Goal: Information Seeking & Learning: Learn about a topic

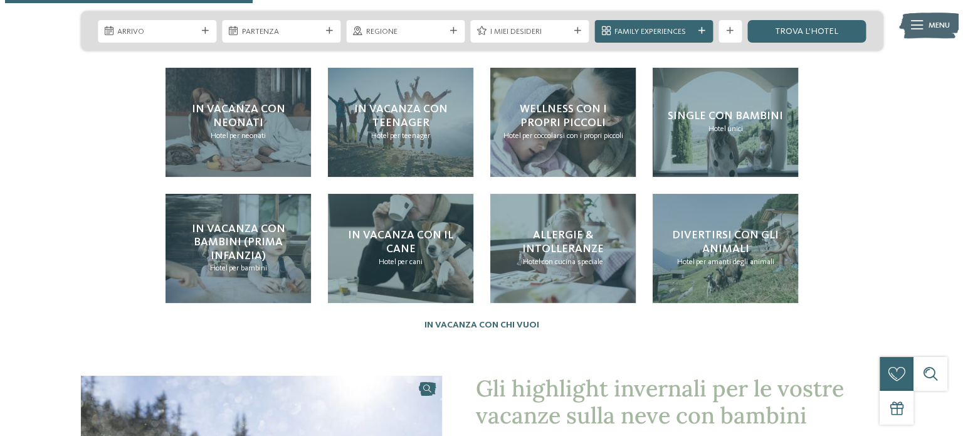
scroll to position [978, 0]
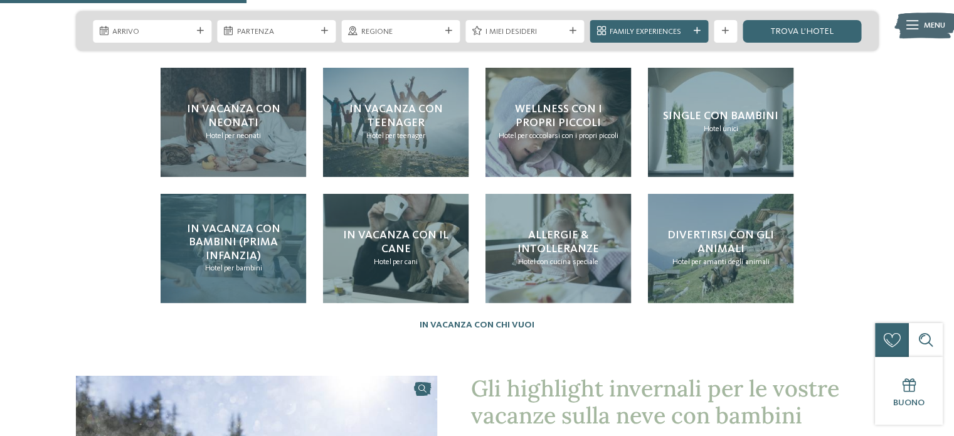
click at [213, 236] on span "In vacanza con bambini (prima infanzia)" at bounding box center [233, 242] width 93 height 38
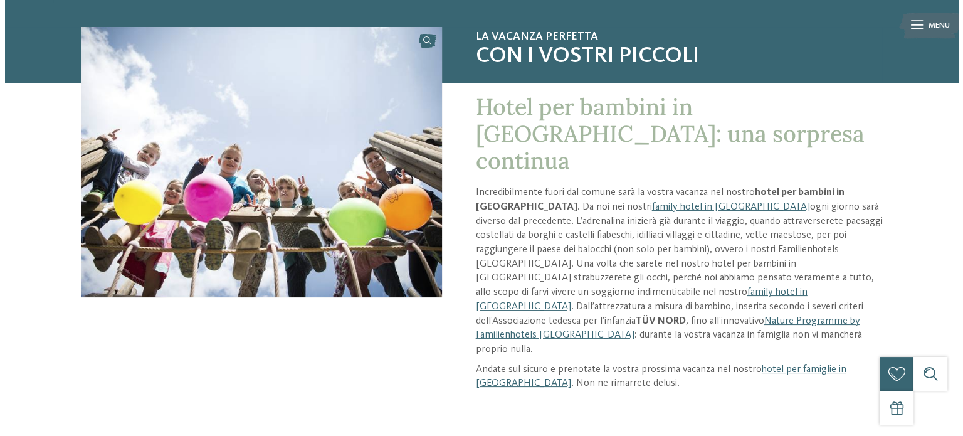
scroll to position [97, 0]
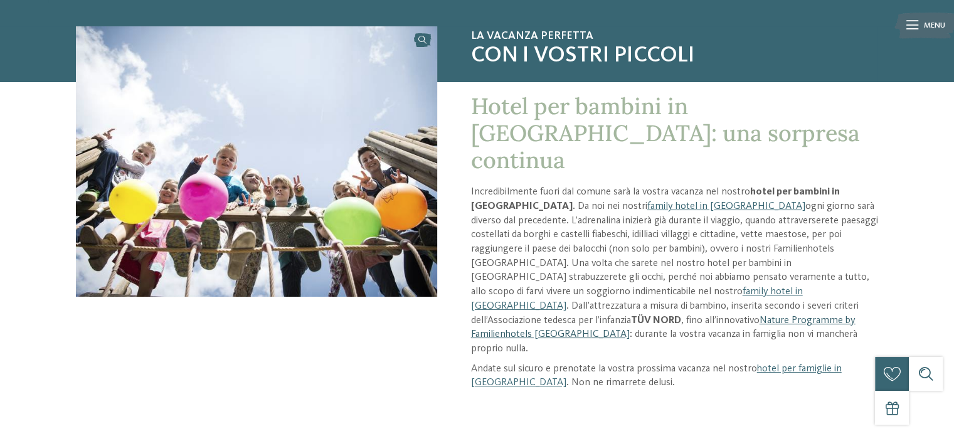
click at [526, 316] on link "Nature Programme by Familienhotels [GEOGRAPHIC_DATA]" at bounding box center [663, 328] width 384 height 24
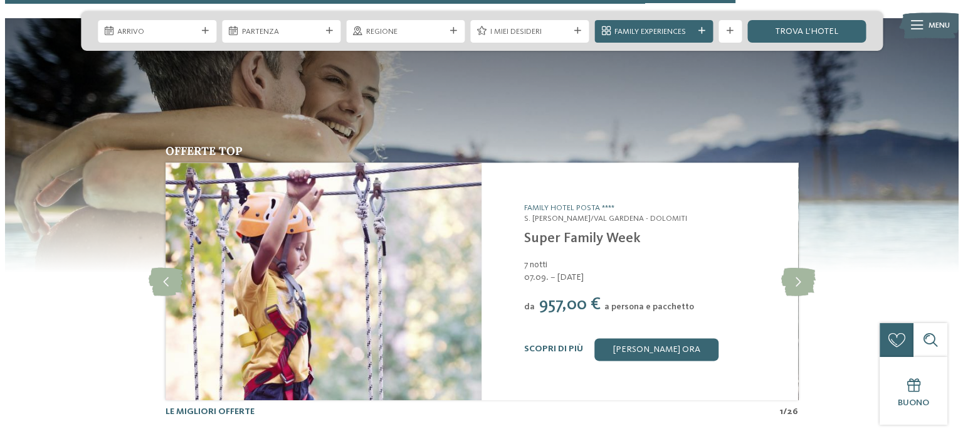
scroll to position [1943, 0]
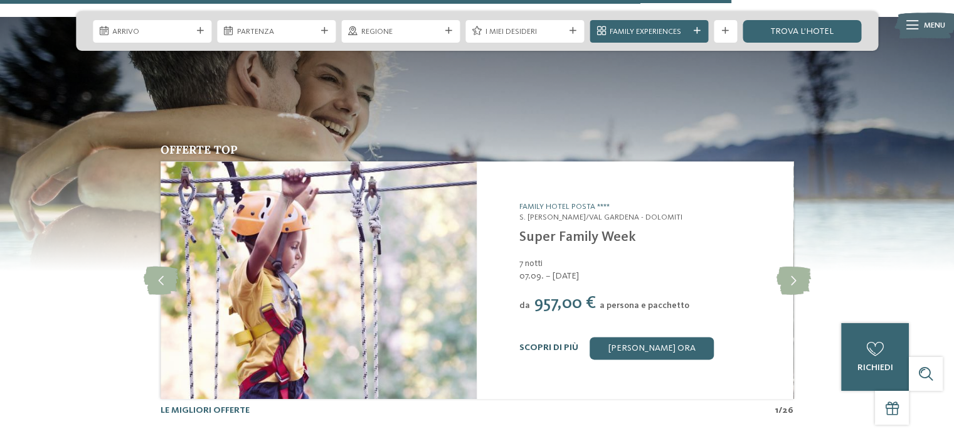
click at [555, 343] on link "Scopri di più" at bounding box center [548, 347] width 59 height 9
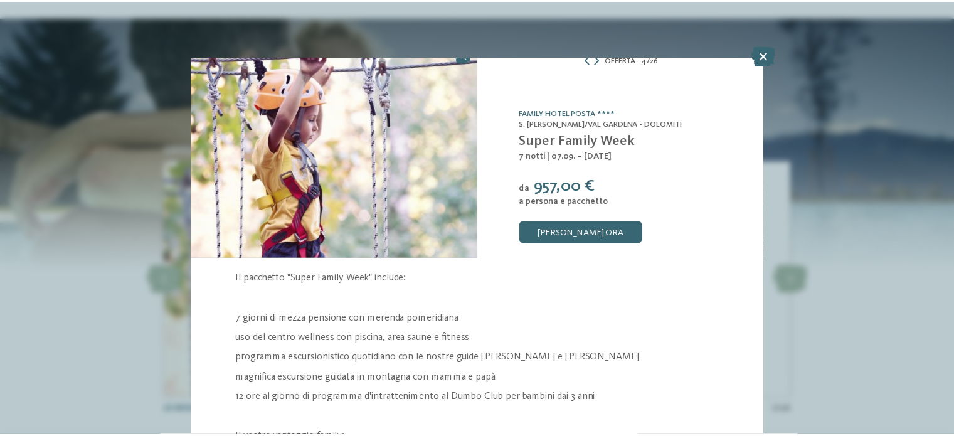
scroll to position [19, 0]
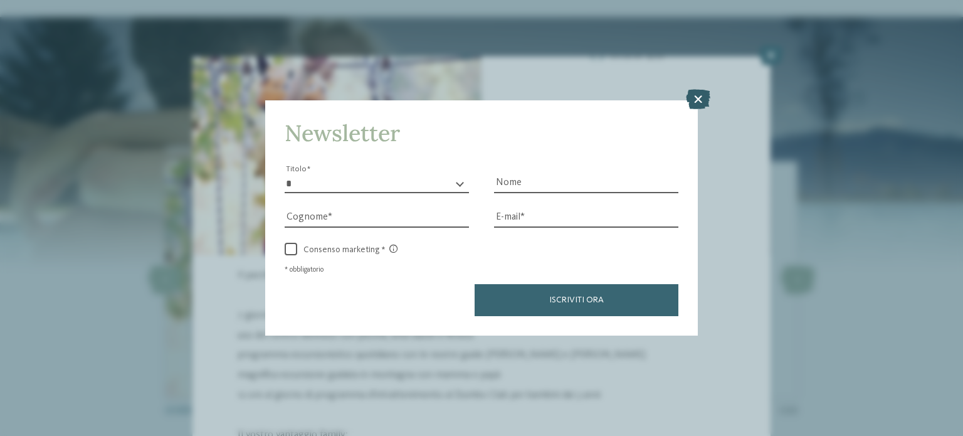
click at [696, 107] on icon at bounding box center [698, 99] width 24 height 20
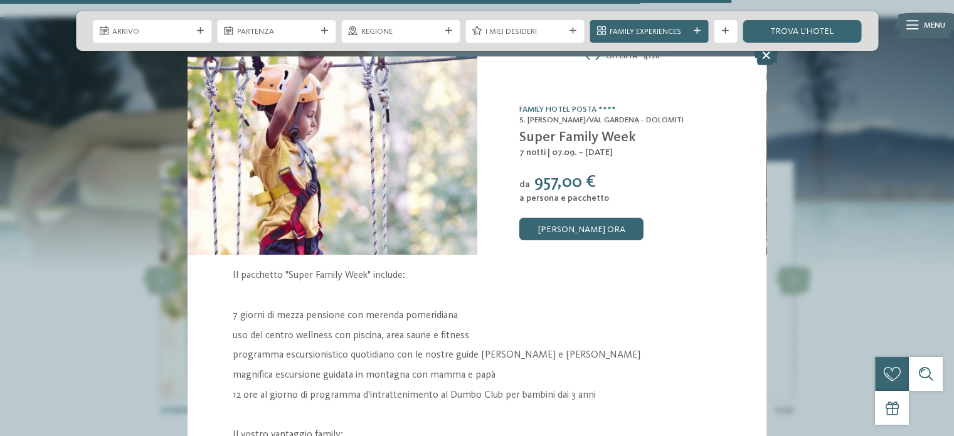
click at [768, 55] on icon at bounding box center [766, 55] width 24 height 20
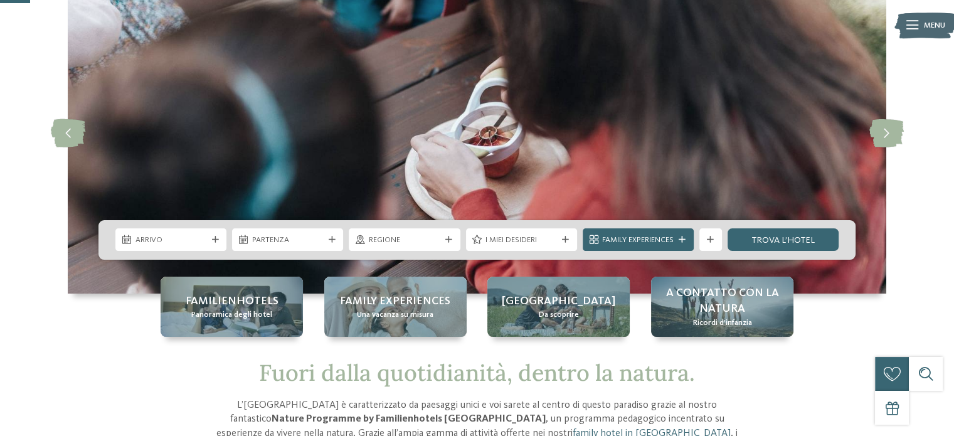
scroll to position [80, 0]
